Goal: Task Accomplishment & Management: Use online tool/utility

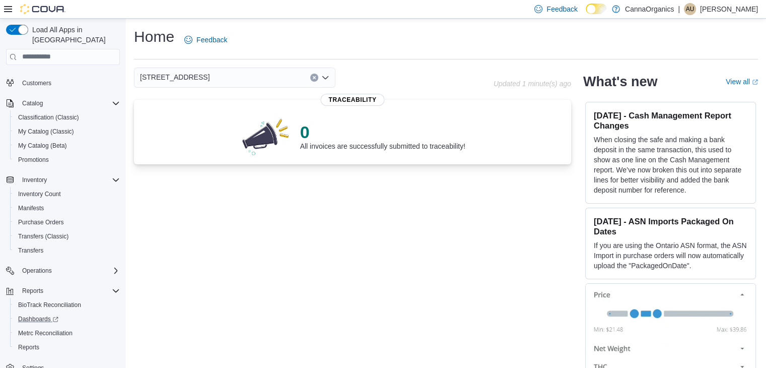
scroll to position [23, 0]
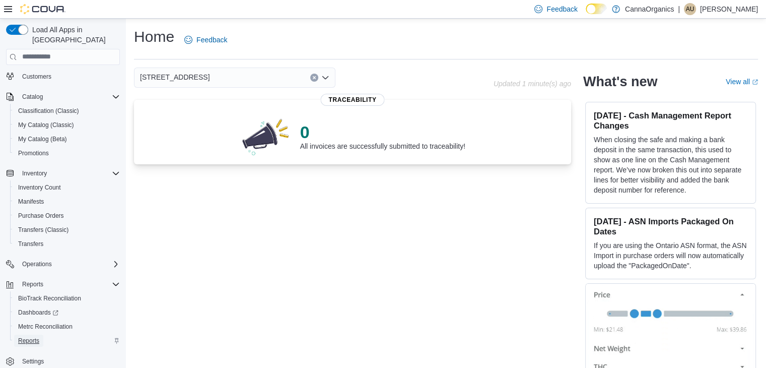
click at [23, 336] on span "Reports" at bounding box center [28, 340] width 21 height 8
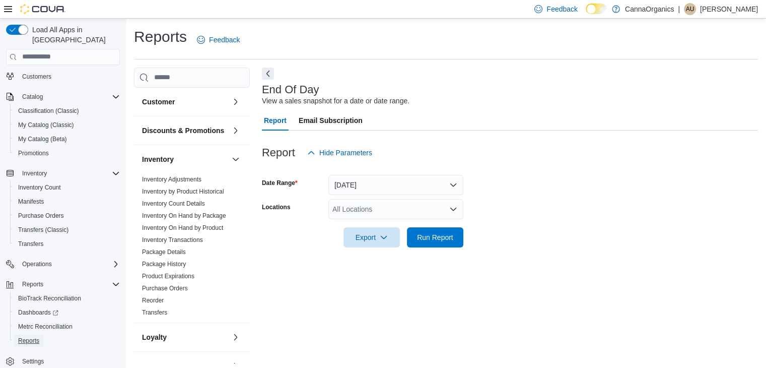
scroll to position [4, 0]
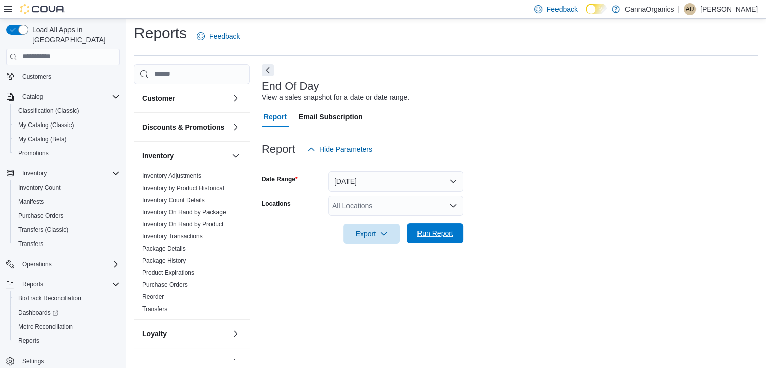
click at [441, 236] on span "Run Report" at bounding box center [435, 233] width 36 height 10
